Goal: Navigation & Orientation: Understand site structure

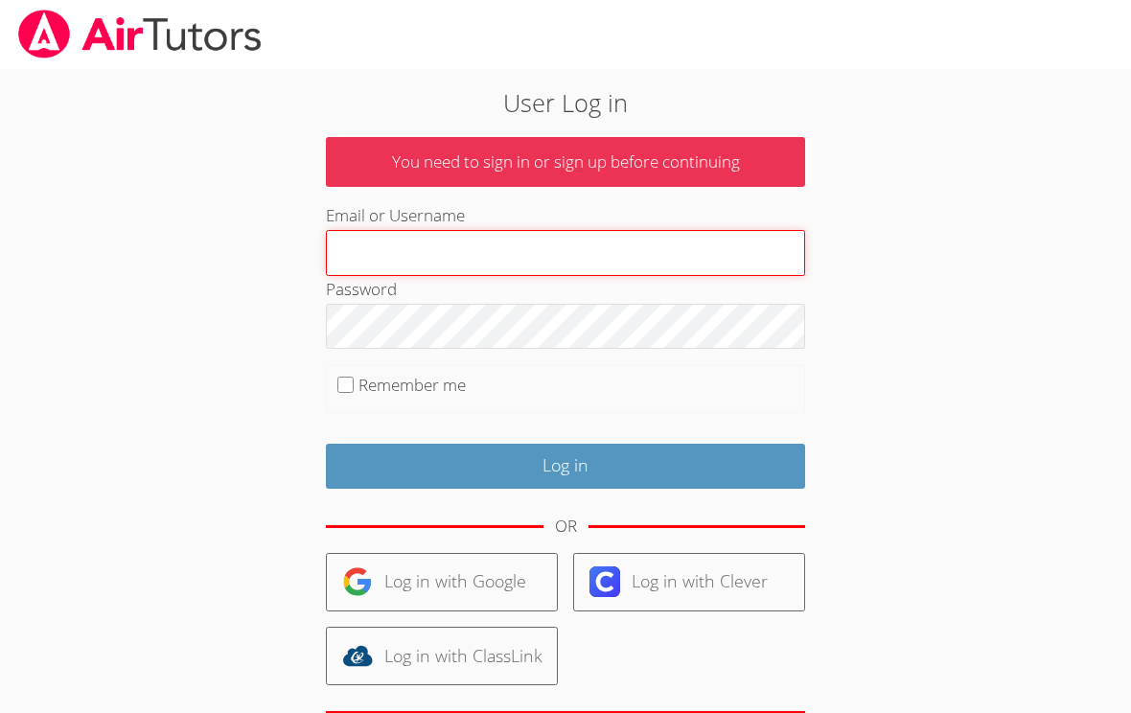
type input "Maria.summers8@gmail.com"
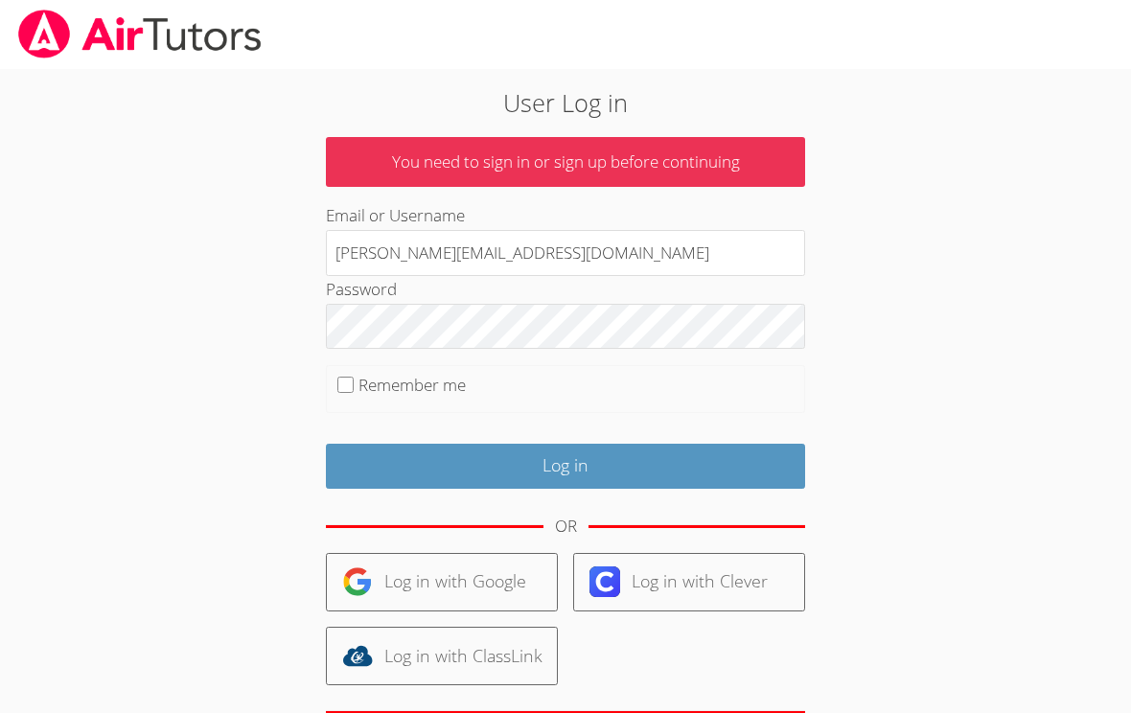
click at [565, 462] on input "Log in" at bounding box center [565, 466] width 479 height 45
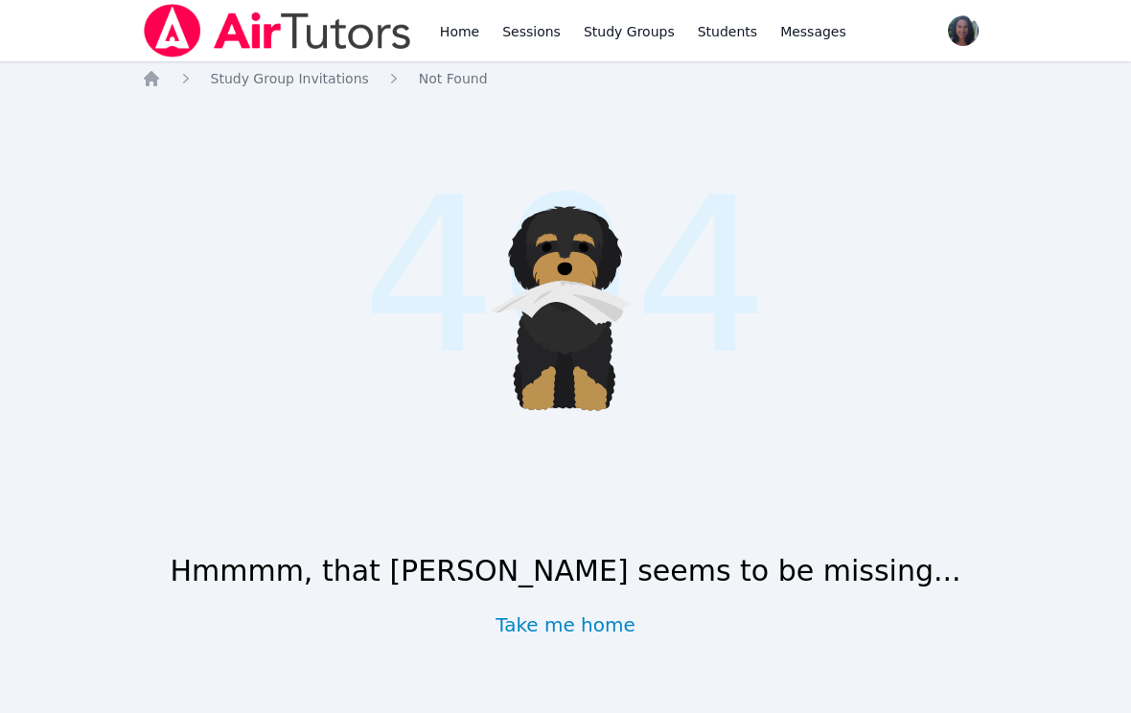
click at [624, 610] on div "Hmmmm, that [PERSON_NAME] seems to be missing... Take me home" at bounding box center [566, 584] width 848 height 107
click at [598, 637] on link "Take me home" at bounding box center [565, 624] width 140 height 27
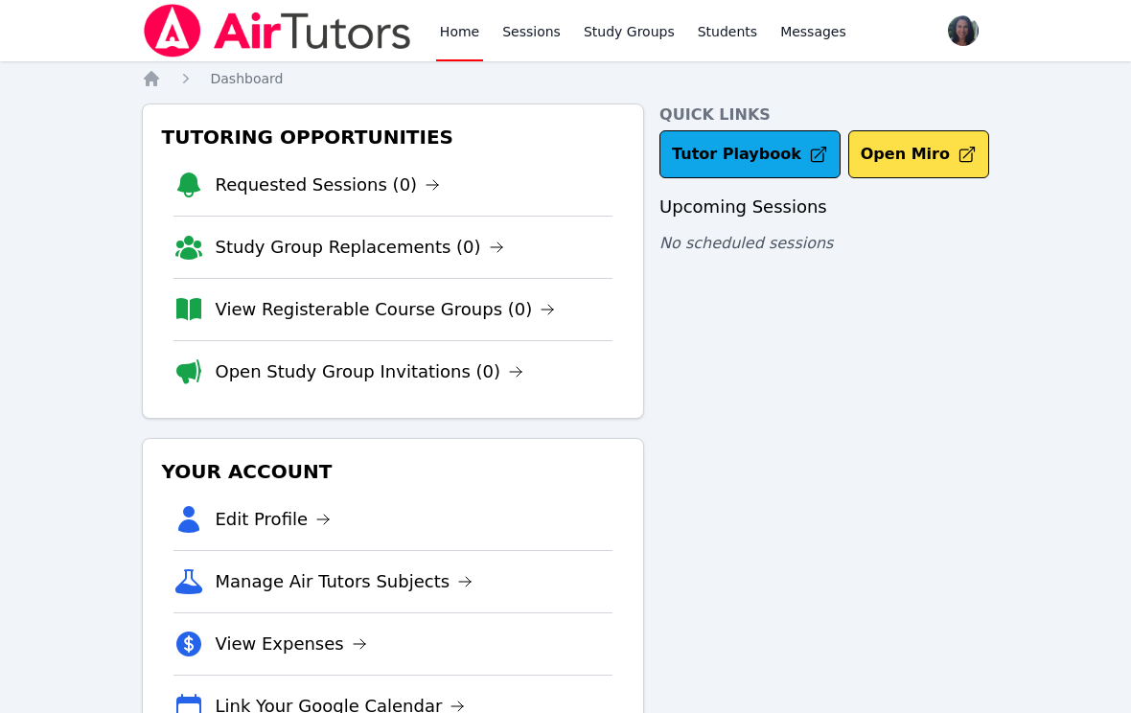
click at [792, 41] on link "Messages" at bounding box center [813, 30] width 74 height 61
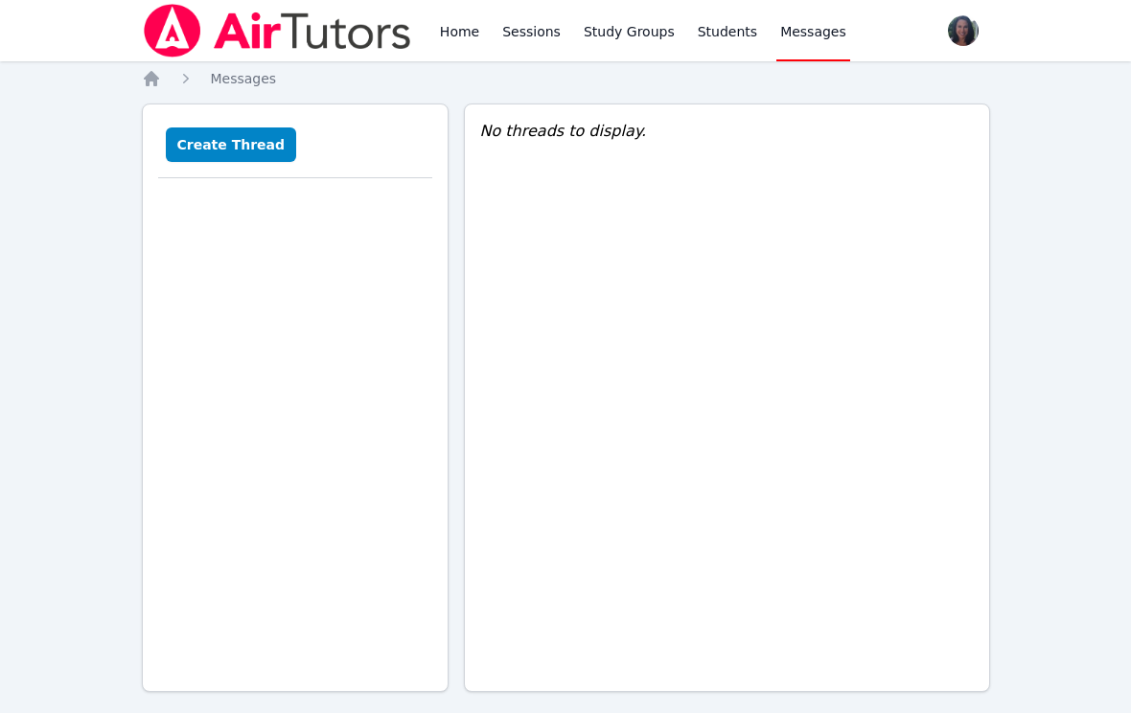
click at [732, 37] on link "Students" at bounding box center [727, 30] width 67 height 61
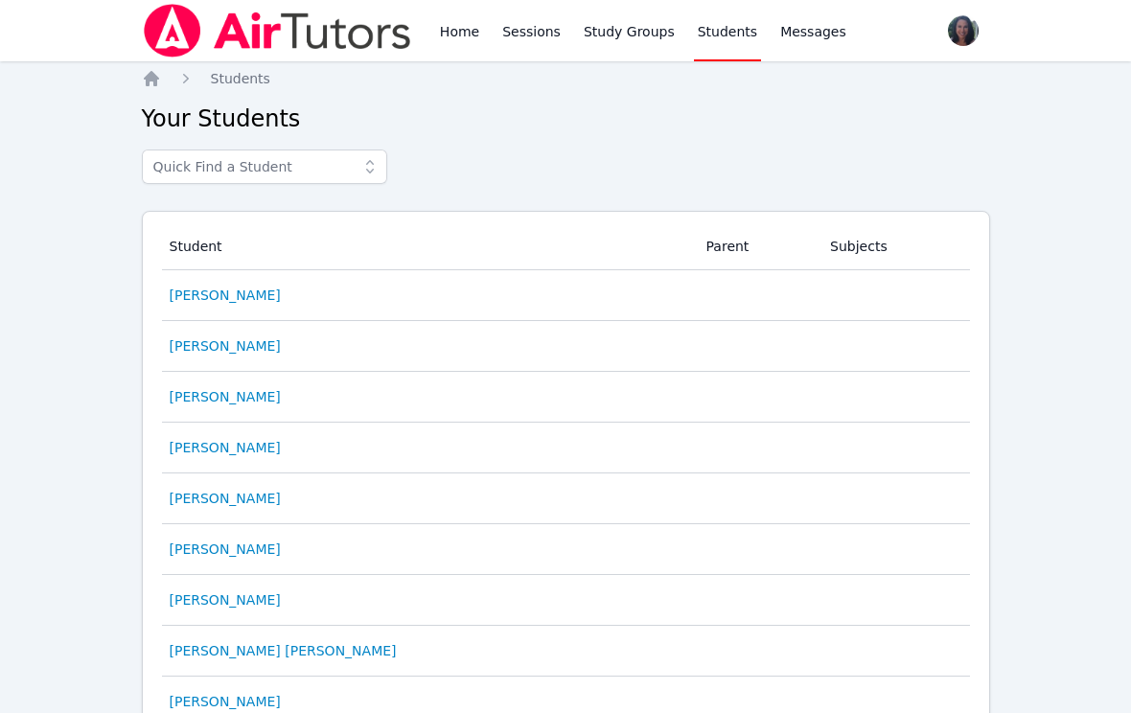
click at [644, 39] on link "Study Groups" at bounding box center [629, 30] width 99 height 61
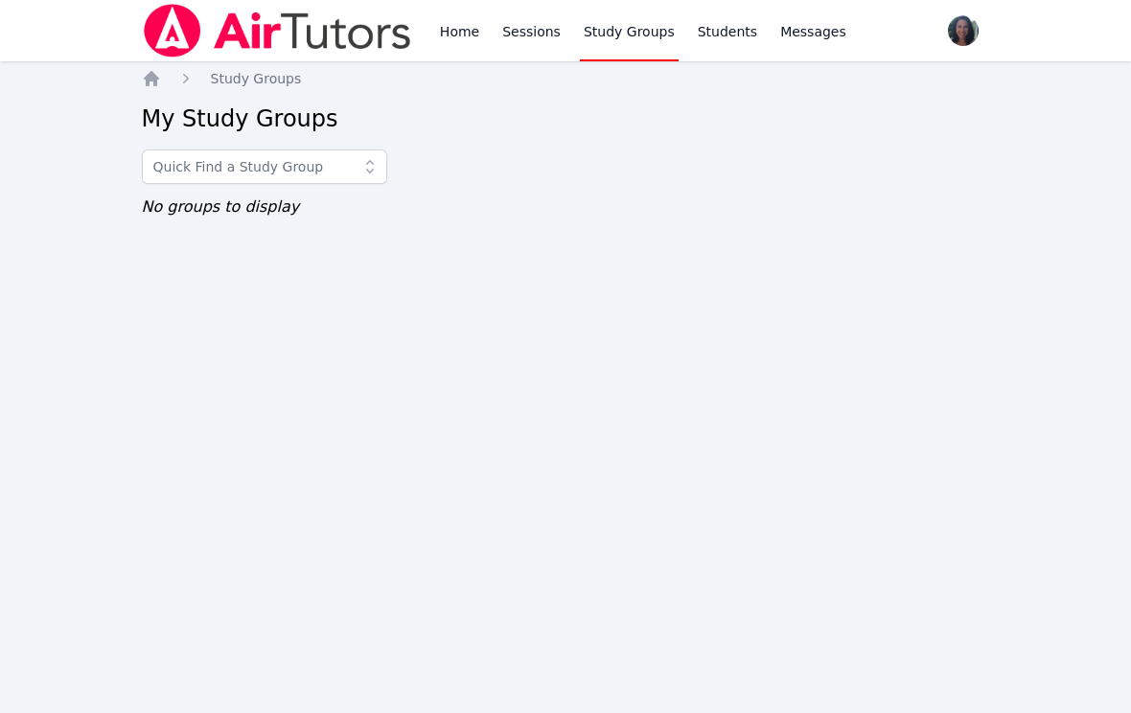
click at [535, 45] on link "Sessions" at bounding box center [531, 30] width 66 height 61
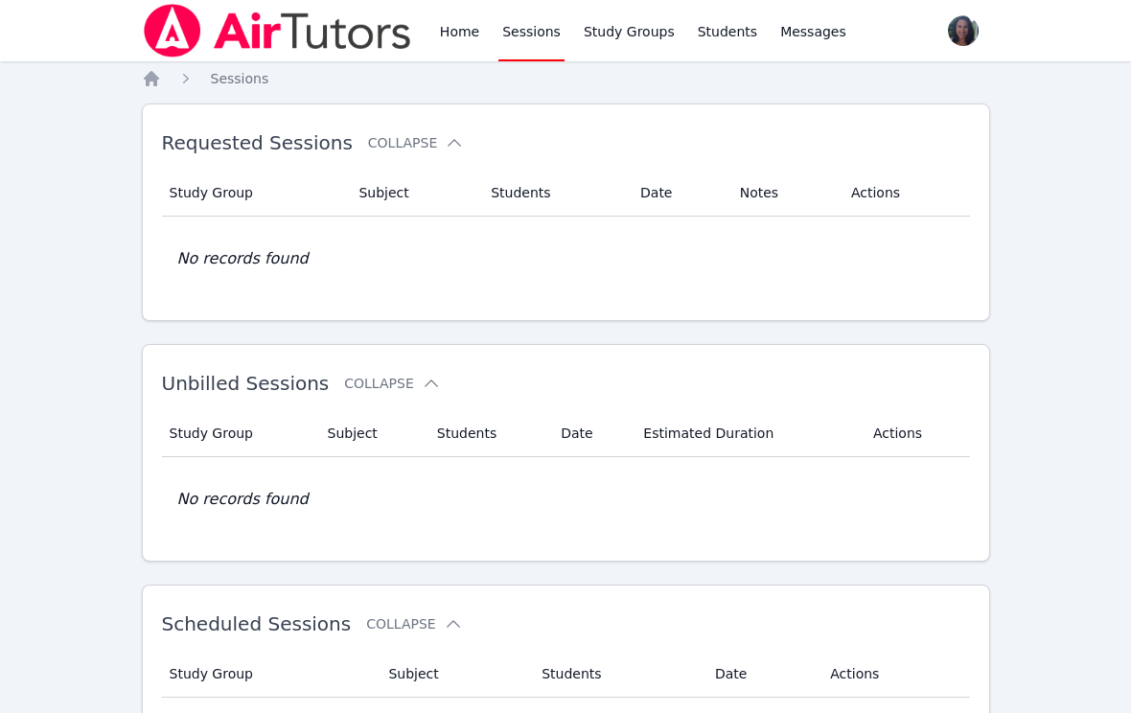
click at [463, 36] on link "Home" at bounding box center [459, 30] width 47 height 61
